Goal: Information Seeking & Learning: Learn about a topic

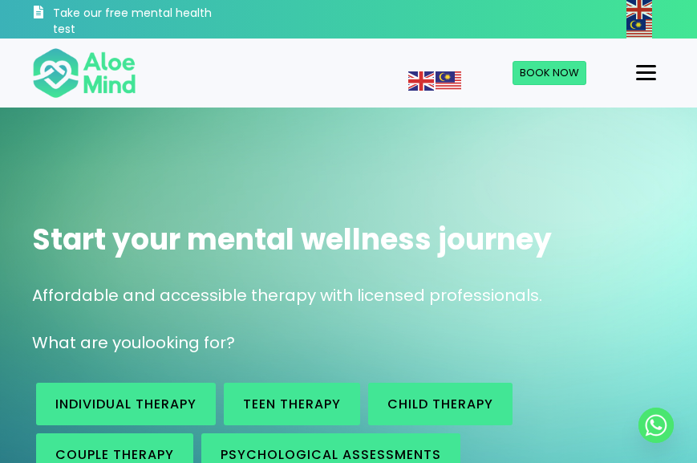
click at [645, 60] on button "Menu" at bounding box center [646, 72] width 33 height 27
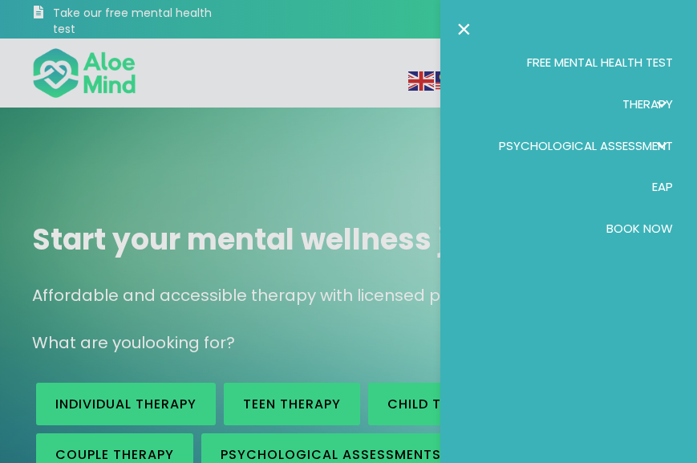
click at [642, 83] on link "Therapy" at bounding box center [569, 104] width 225 height 42
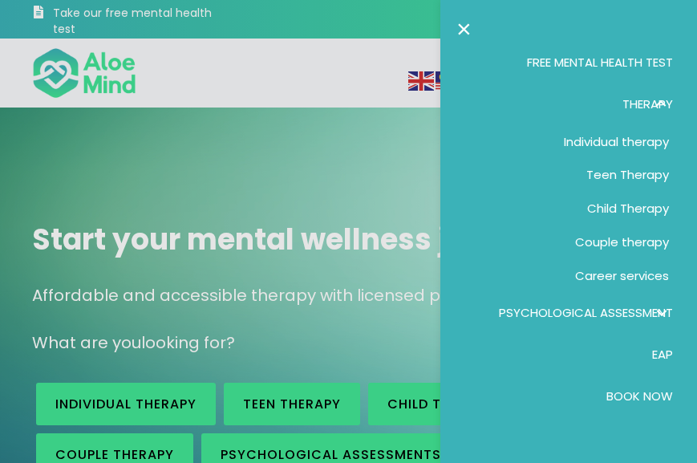
click at [605, 158] on link "Teen Therapy" at bounding box center [569, 175] width 225 height 34
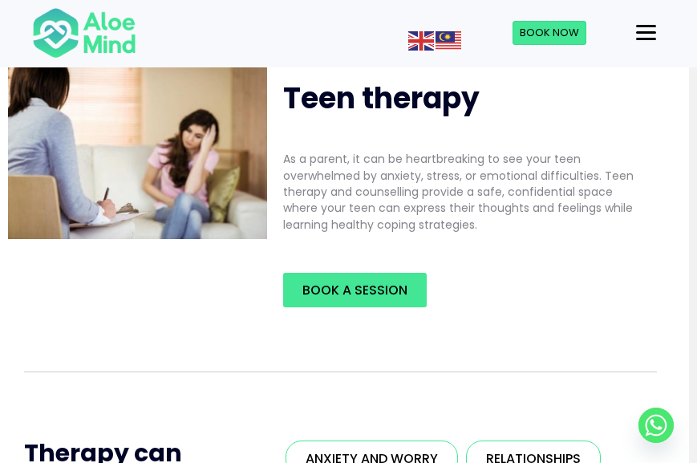
scroll to position [0, 8]
